Goal: Information Seeking & Learning: Find specific fact

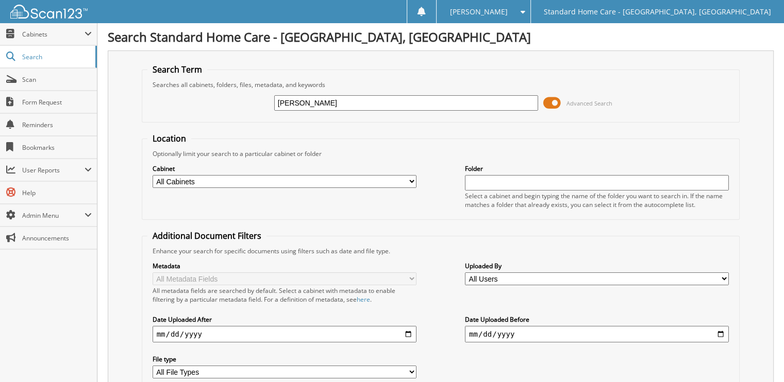
drag, startPoint x: 340, startPoint y: 93, endPoint x: 332, endPoint y: 97, distance: 9.0
click at [337, 94] on div "bianco" at bounding box center [406, 103] width 264 height 18
drag, startPoint x: 327, startPoint y: 99, endPoint x: 173, endPoint y: 99, distance: 154.0
click at [185, 101] on div "bianco Advanced Search" at bounding box center [440, 103] width 587 height 28
type input "[PERSON_NAME]"
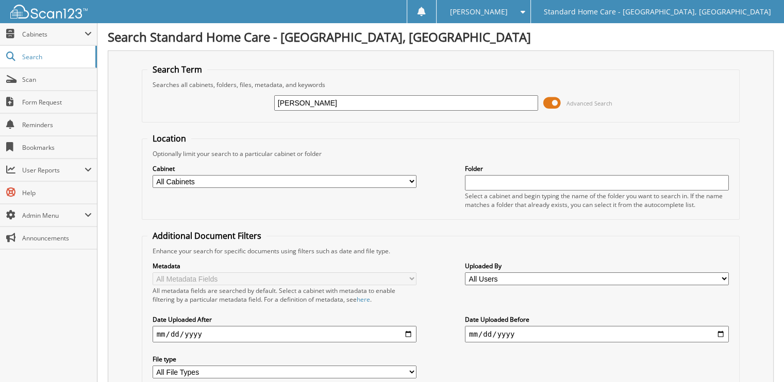
drag, startPoint x: 328, startPoint y: 103, endPoint x: 171, endPoint y: 111, distance: 156.8
click at [171, 111] on div "[PERSON_NAME] Advanced Search" at bounding box center [440, 103] width 587 height 28
type input "[PERSON_NAME]"
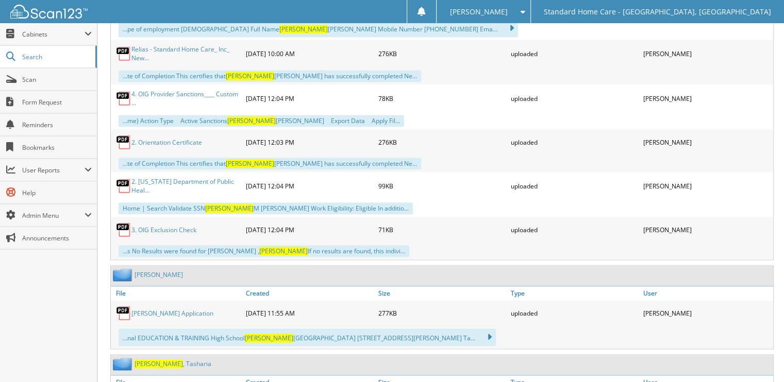
scroll to position [2535, 0]
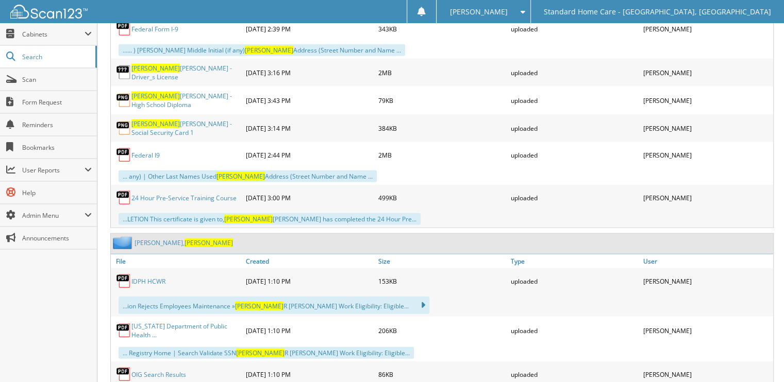
click at [184, 239] on span "[PERSON_NAME]" at bounding box center [208, 243] width 48 height 9
